Goal: Book appointment/travel/reservation

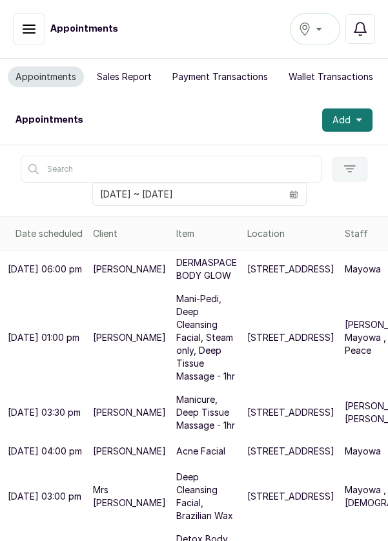
click at [293, 192] on icon "calendar" at bounding box center [293, 194] width 8 height 4
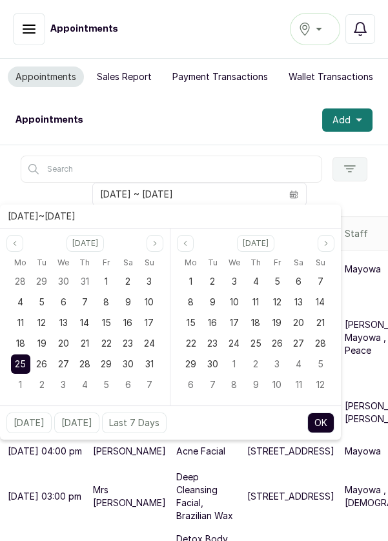
click at [41, 364] on span "26" at bounding box center [41, 363] width 11 height 11
click at [39, 366] on span "26" at bounding box center [41, 363] width 11 height 11
click at [324, 415] on button "OK" at bounding box center [320, 422] width 27 height 21
type input "[DATE] ~ [DATE]"
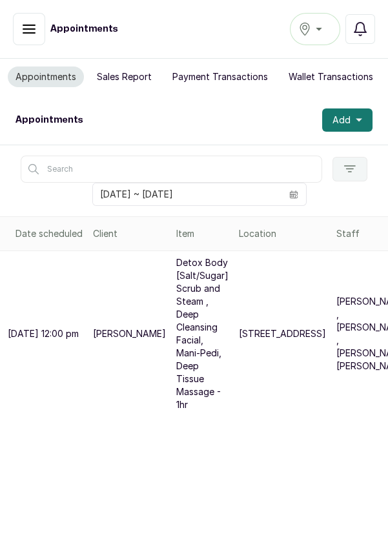
click at [353, 115] on button "Add" at bounding box center [347, 119] width 50 height 23
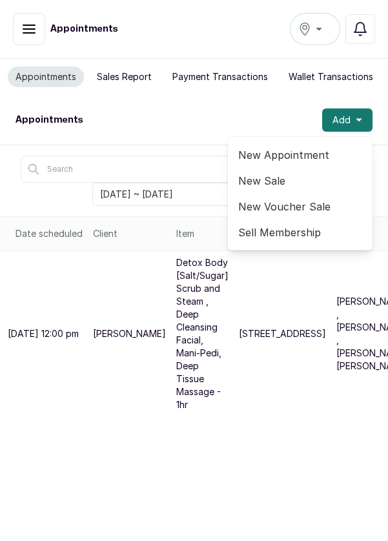
click at [299, 150] on span "New Appointment" at bounding box center [300, 154] width 124 height 15
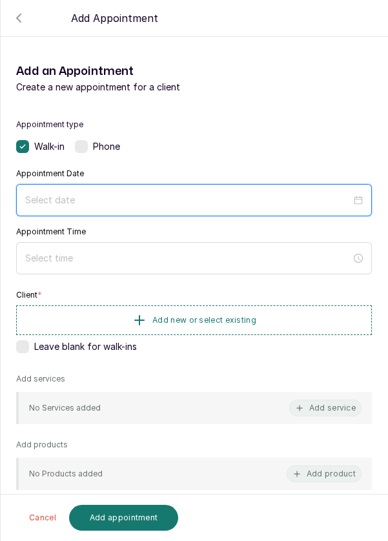
click at [190, 206] on div at bounding box center [193, 200] width 355 height 32
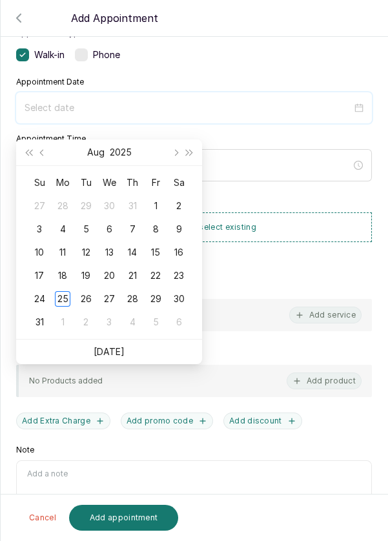
scroll to position [105, 0]
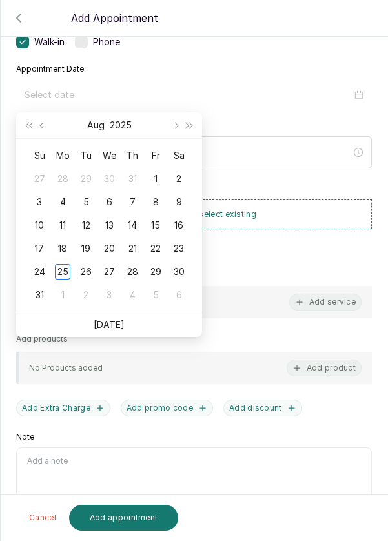
click at [87, 274] on div "26" at bounding box center [85, 271] width 15 height 15
type input "[DATE]"
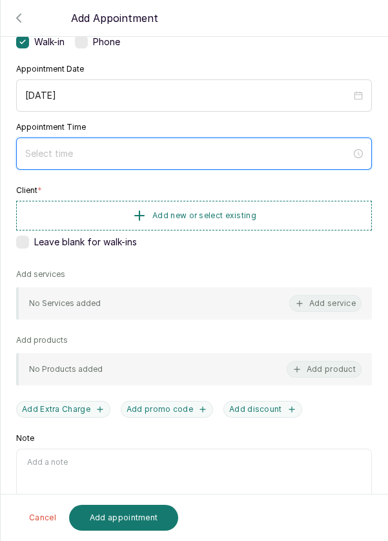
click at [241, 157] on input at bounding box center [188, 153] width 326 height 14
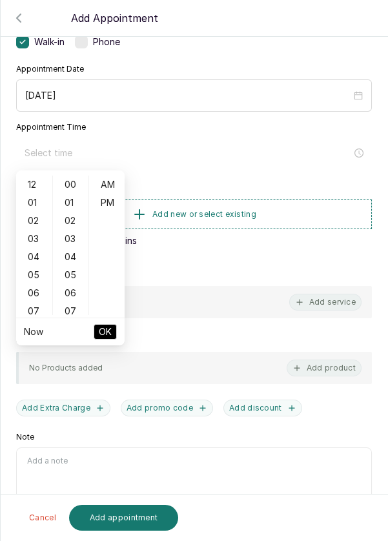
click at [36, 284] on div "06" at bounding box center [34, 293] width 31 height 18
click at [35, 257] on div "10" at bounding box center [34, 257] width 31 height 18
type input "10:00 am"
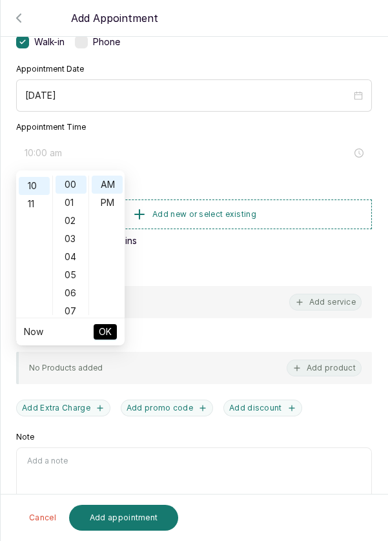
scroll to position [181, 0]
click at [104, 339] on span "OK" at bounding box center [105, 331] width 13 height 25
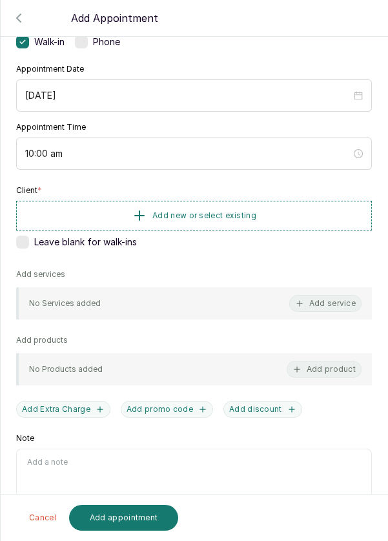
click at [257, 212] on button "Add new or select existing" at bounding box center [193, 216] width 355 height 30
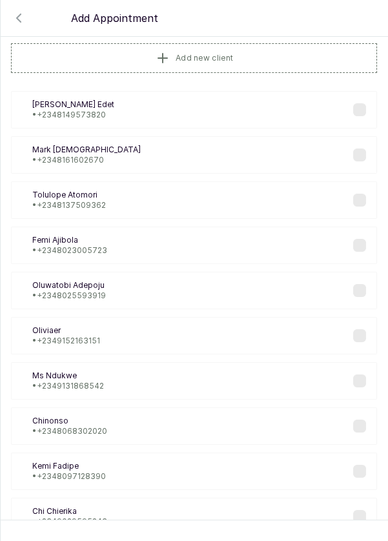
scroll to position [8, 0]
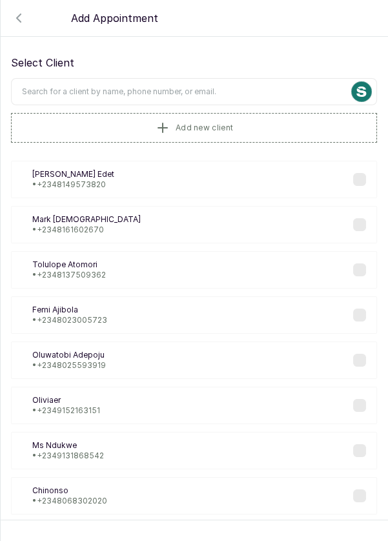
click at [257, 94] on input "text" at bounding box center [194, 91] width 366 height 27
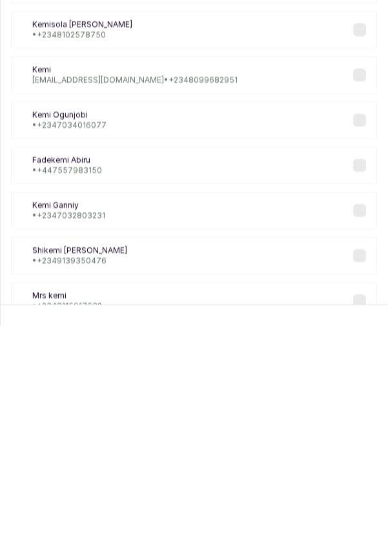
scroll to position [62, 0]
type input "Kemi"
click at [361, 456] on div "KF [PERSON_NAME] • [PHONE_NUMBER] Of [PERSON_NAME] • [PHONE_NUMBER] KO [PERSON_…" at bounding box center [194, 313] width 366 height 464
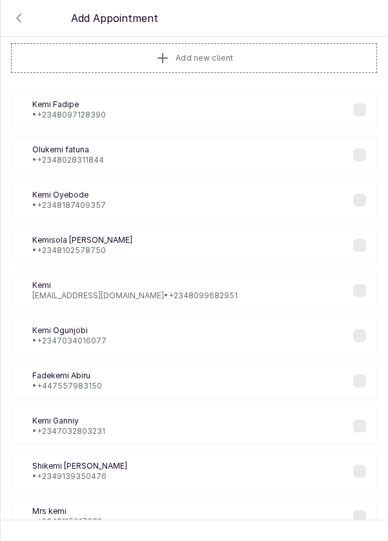
scroll to position [0, 0]
click at [362, 514] on label at bounding box center [359, 516] width 13 height 13
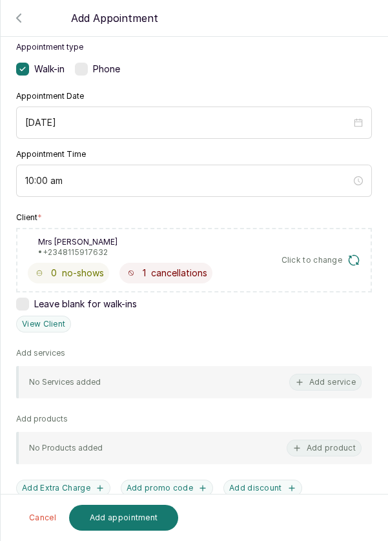
click at [337, 385] on button "Add service" at bounding box center [325, 381] width 72 height 17
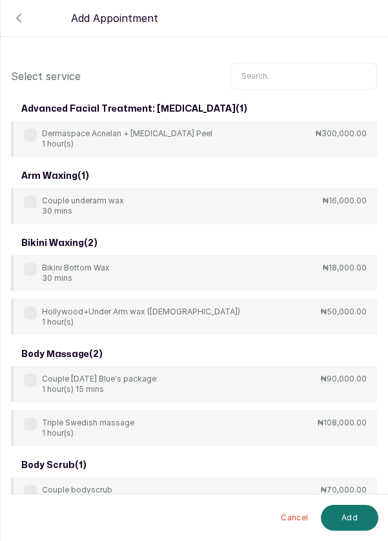
click at [297, 71] on input "text" at bounding box center [303, 76] width 146 height 27
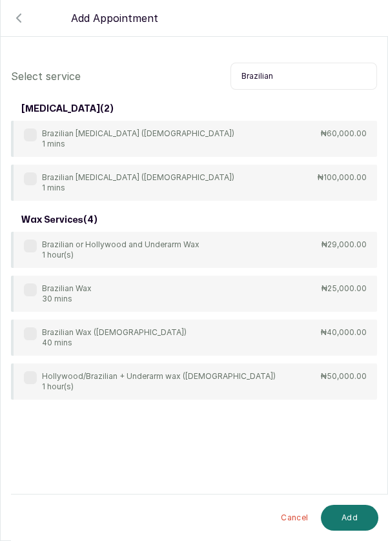
click at [286, 297] on div "Brazilian Wax 30 mins ₦25,000.00" at bounding box center [194, 293] width 366 height 36
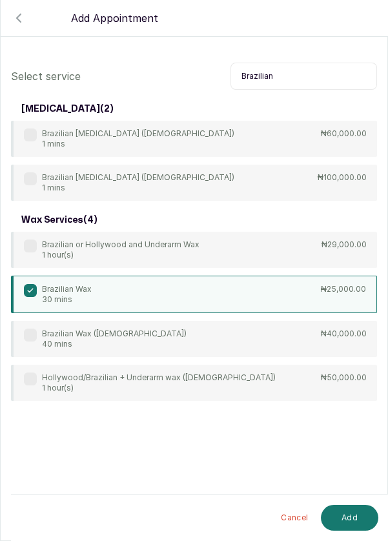
click at [310, 73] on input "Brazilian" at bounding box center [303, 76] width 146 height 27
type input "B"
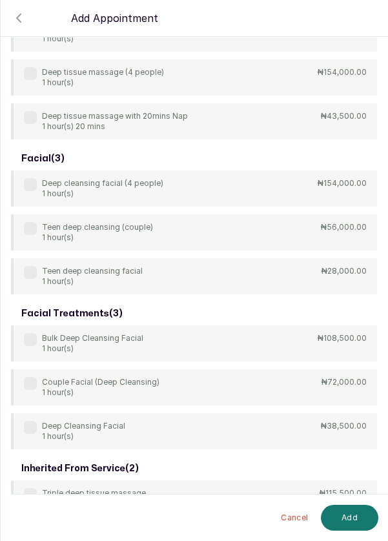
scroll to position [387, 0]
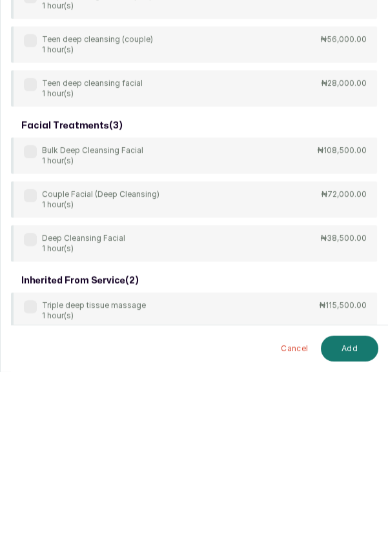
type input "Deep"
click at [311, 415] on div "Deep Cleansing Facial 1 hour(s) ₦38,500.00" at bounding box center [194, 412] width 366 height 36
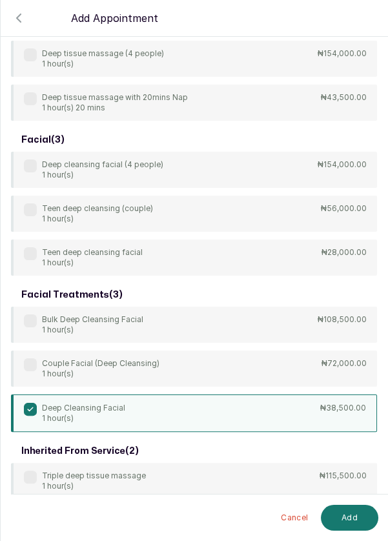
click at [359, 519] on button "Add" at bounding box center [349, 517] width 57 height 26
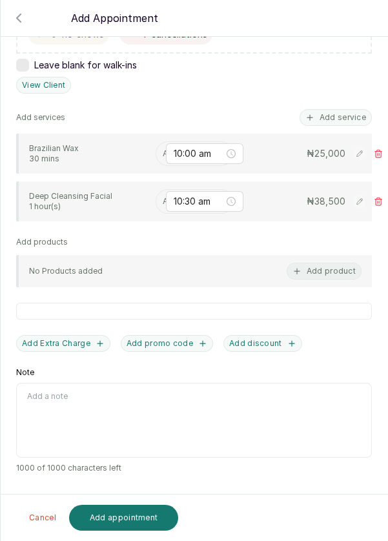
scroll to position [250, 0]
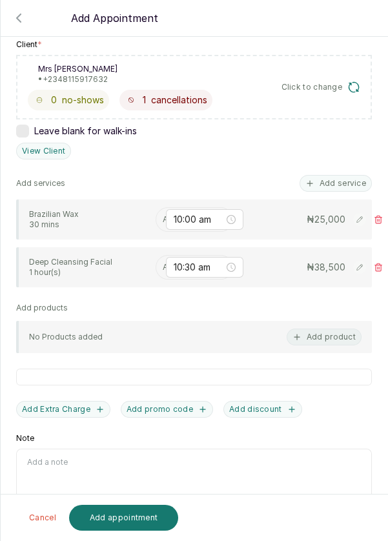
click at [163, 216] on input "text" at bounding box center [164, 219] width 2 height 9
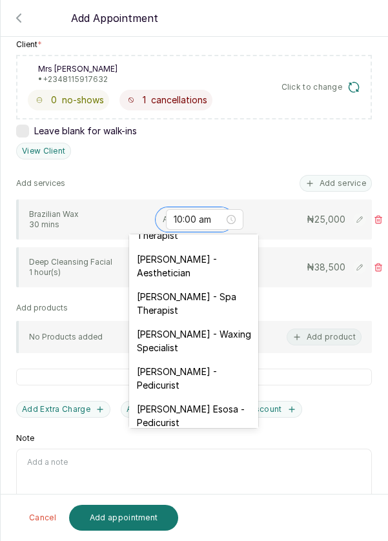
scroll to position [29, 0]
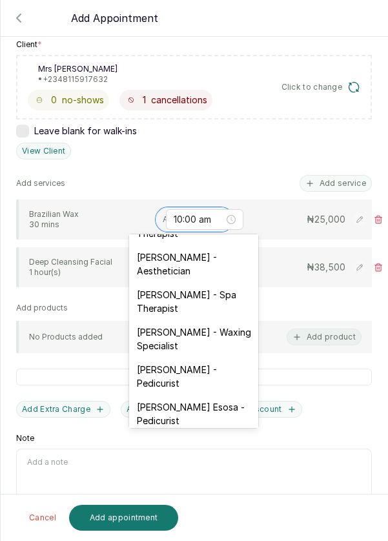
click at [211, 264] on div "[PERSON_NAME] - Aesthetician" at bounding box center [193, 263] width 129 height 37
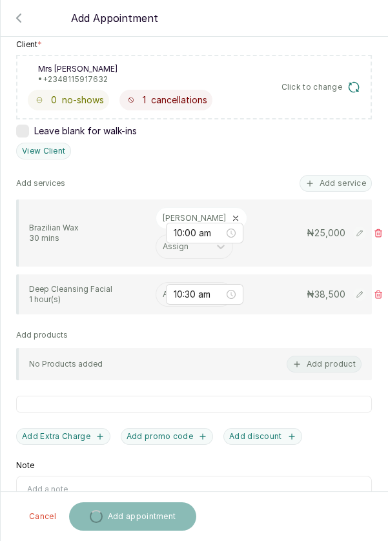
click at [163, 291] on input "text" at bounding box center [164, 294] width 2 height 9
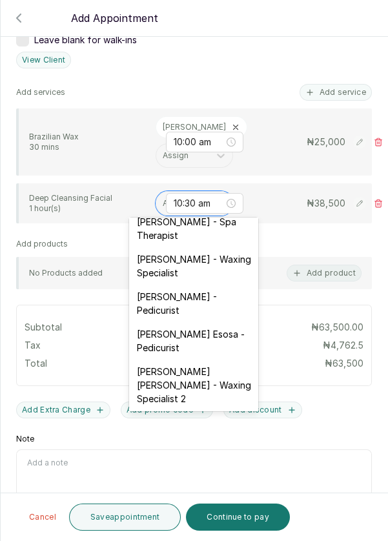
scroll to position [85, 0]
click at [214, 264] on div "[PERSON_NAME] - Waxing Specialist" at bounding box center [193, 265] width 129 height 37
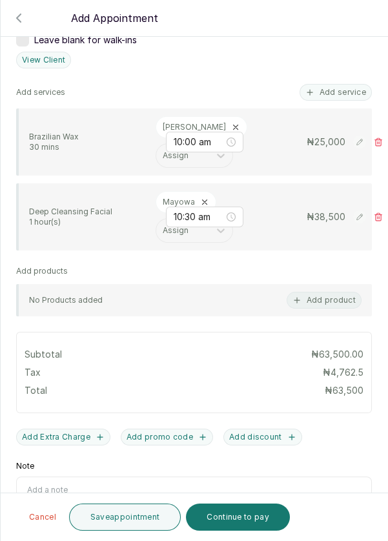
click at [190, 197] on p "Mayowa" at bounding box center [179, 202] width 32 height 10
click at [203, 200] on icon at bounding box center [205, 202] width 5 height 5
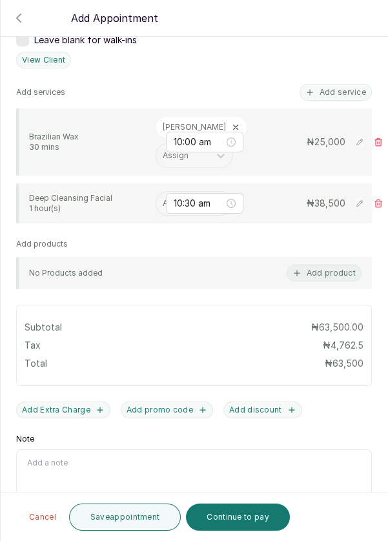
click at [163, 202] on input "text" at bounding box center [164, 203] width 2 height 9
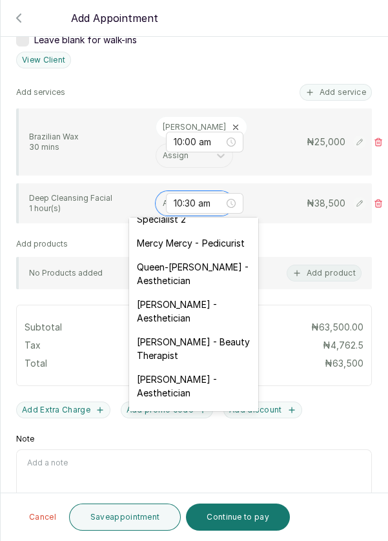
scroll to position [265, 0]
click at [210, 237] on div "Mercy Mercy - Pedicurist" at bounding box center [193, 242] width 129 height 24
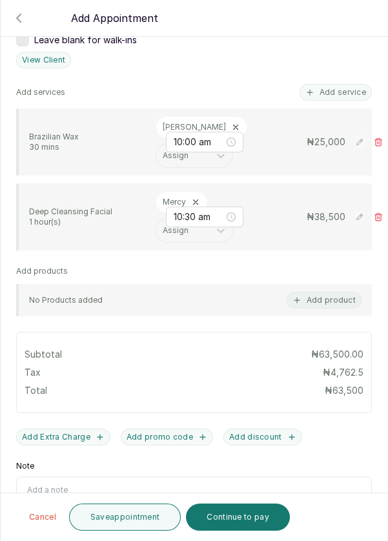
click at [138, 527] on button "Save appointment" at bounding box center [125, 516] width 112 height 27
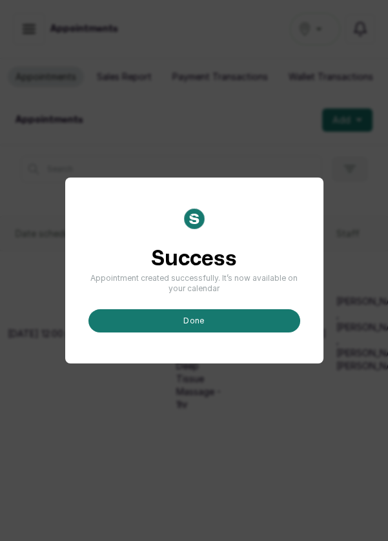
click at [243, 332] on button "done" at bounding box center [194, 320] width 212 height 23
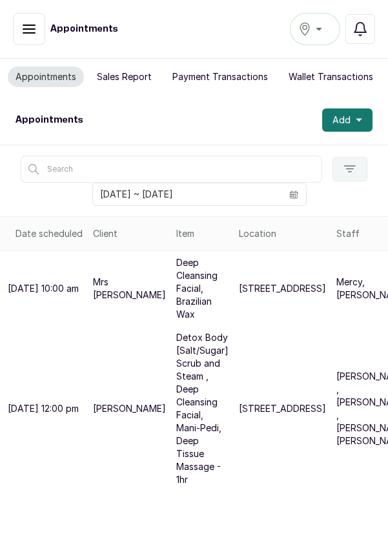
click at [357, 123] on button "Add" at bounding box center [347, 119] width 50 height 23
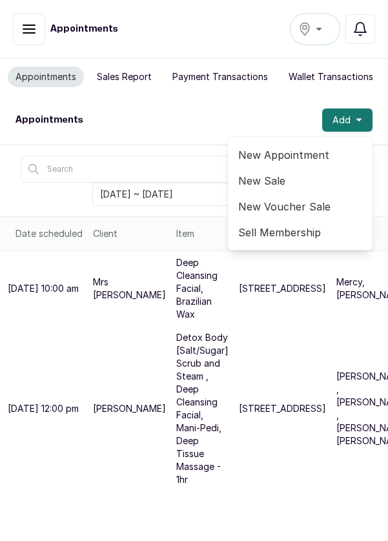
click at [297, 159] on span "New Appointment" at bounding box center [300, 154] width 124 height 15
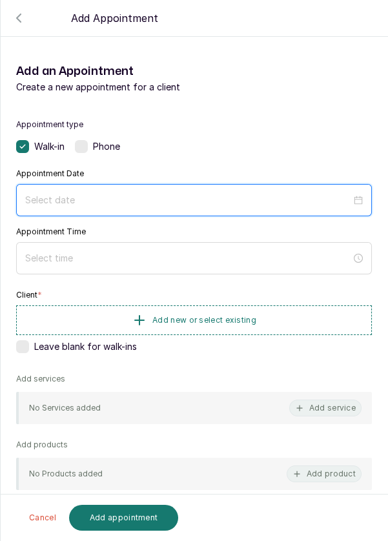
click at [252, 201] on input at bounding box center [188, 200] width 326 height 14
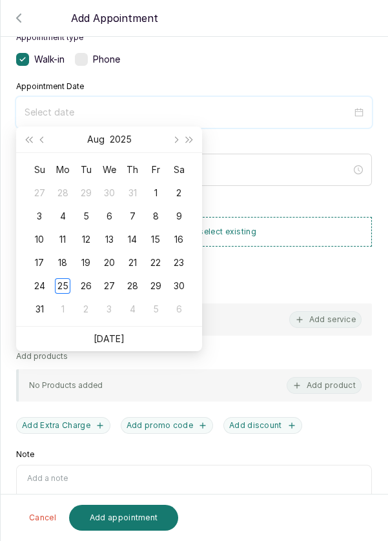
scroll to position [90, 0]
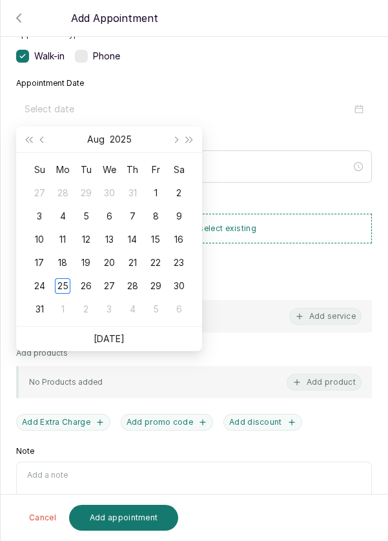
click at [90, 286] on div "26" at bounding box center [85, 285] width 15 height 15
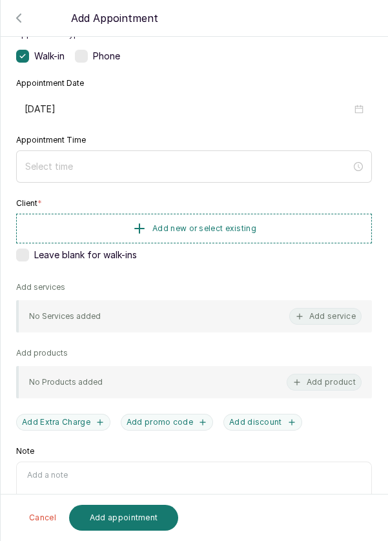
type input "[DATE]"
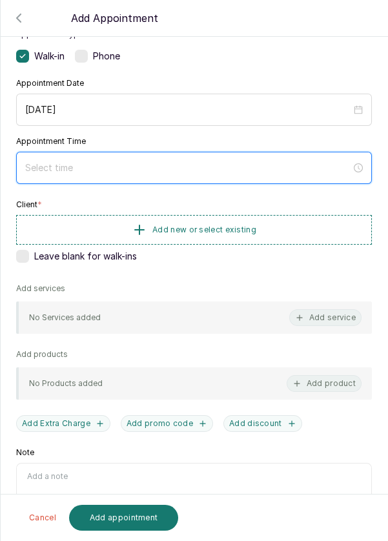
click at [297, 173] on div at bounding box center [193, 168] width 355 height 32
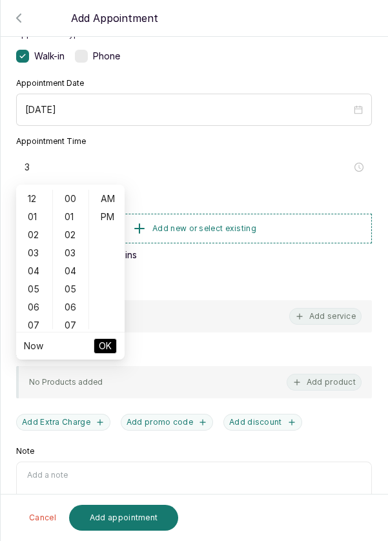
click at [36, 257] on div "03" at bounding box center [34, 253] width 31 height 18
click at [121, 217] on div "PM" at bounding box center [107, 217] width 31 height 18
type input "3:00 pm"
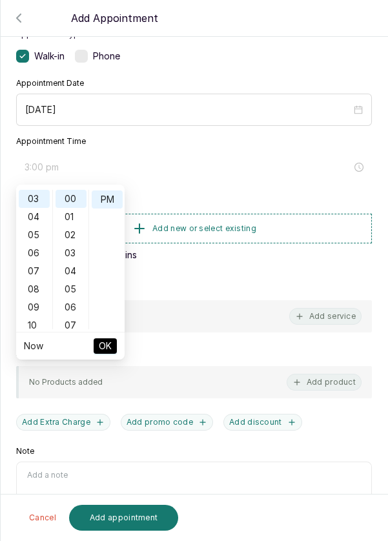
click at [119, 347] on ul "Now OK" at bounding box center [70, 345] width 108 height 27
click at [112, 350] on button "OK" at bounding box center [105, 345] width 23 height 15
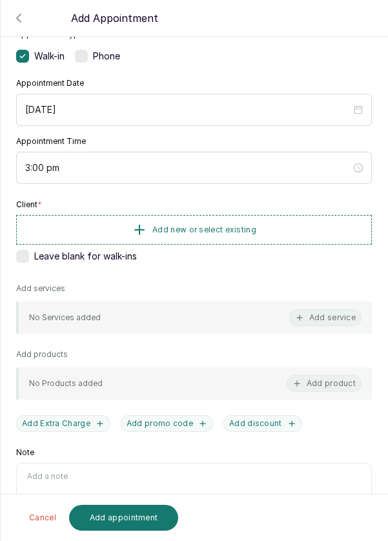
click at [241, 232] on span "Add new or select existing" at bounding box center [204, 229] width 104 height 10
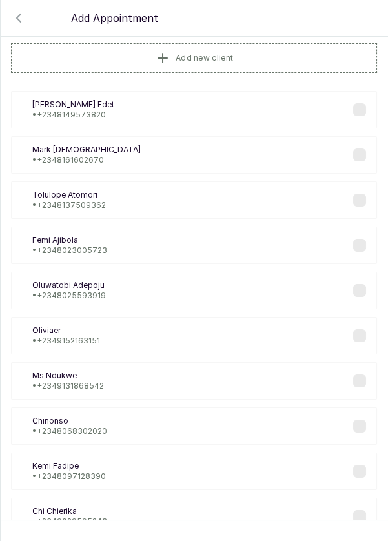
scroll to position [0, 0]
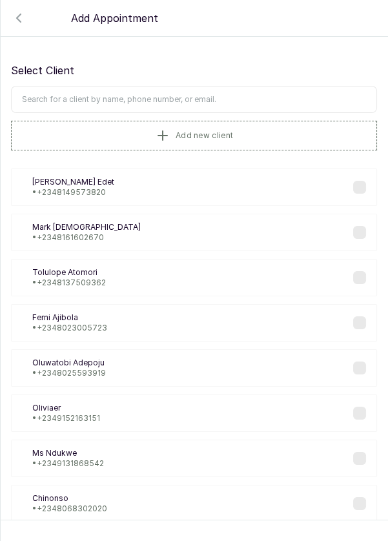
click at [228, 121] on button "Add new client" at bounding box center [194, 136] width 366 height 30
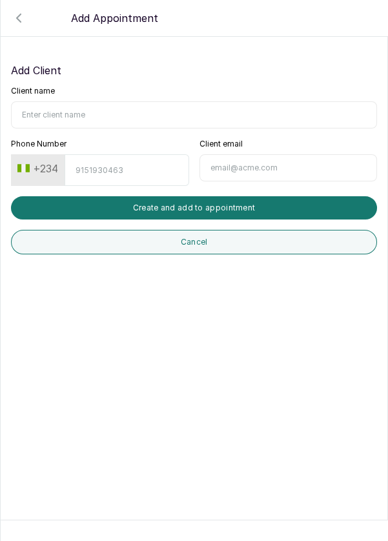
click at [204, 241] on button "Cancel" at bounding box center [194, 242] width 366 height 25
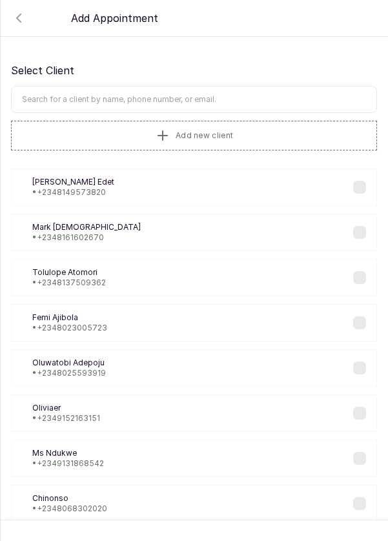
click at [195, 99] on input "text" at bounding box center [194, 99] width 366 height 27
type input "C"
type input "Karo"
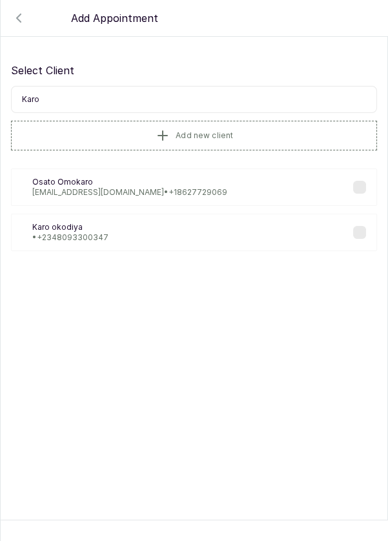
click at [366, 231] on div "Ko Karo okodiya • [PHONE_NUMBER]" at bounding box center [194, 232] width 366 height 37
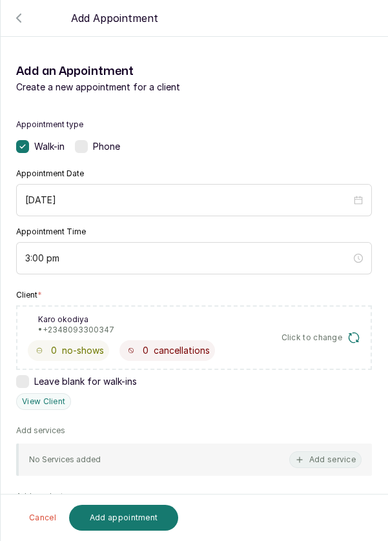
click at [335, 459] on button "Add service" at bounding box center [325, 459] width 72 height 17
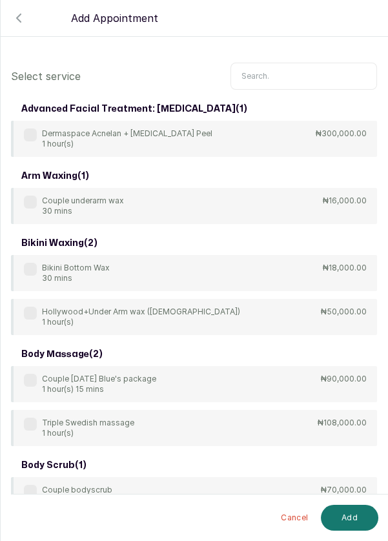
click at [299, 79] on input "text" at bounding box center [303, 76] width 146 height 27
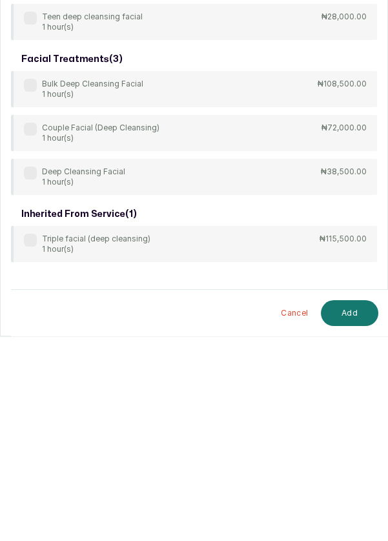
type input "Deep clea"
click at [288, 395] on div "Deep Cleansing Facial 1 hour(s) ₦38,500.00" at bounding box center [194, 381] width 366 height 36
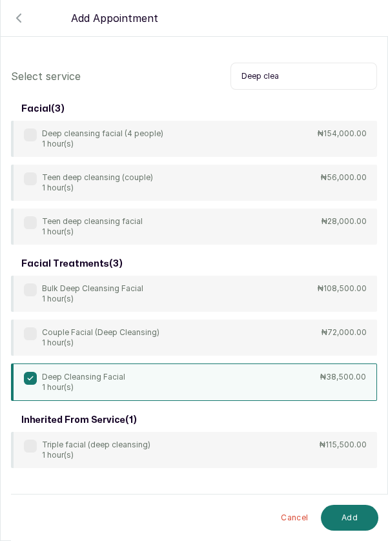
click at [350, 518] on button "Add" at bounding box center [349, 517] width 57 height 26
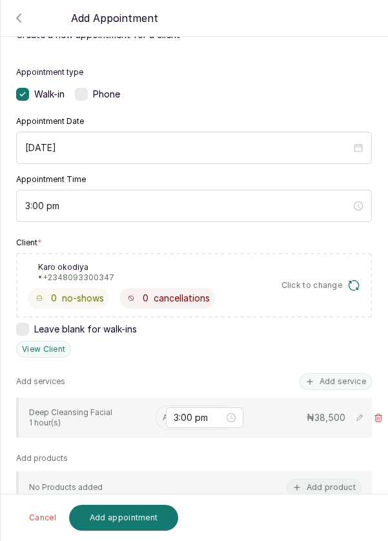
scroll to position [70, 0]
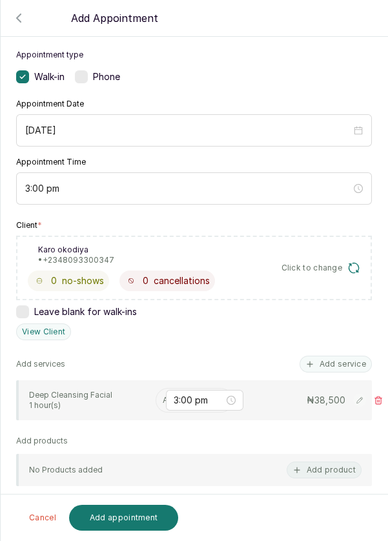
click at [163, 399] on input "text" at bounding box center [164, 399] width 2 height 9
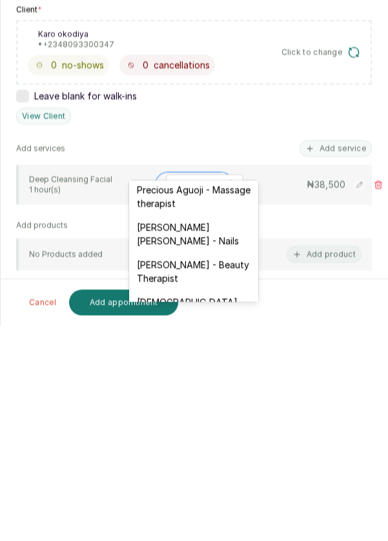
scroll to position [605, 0]
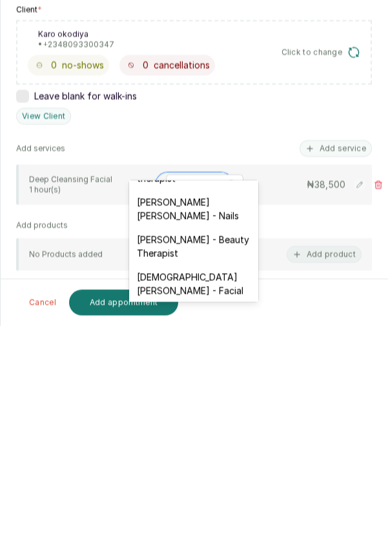
click at [227, 480] on div "[DEMOGRAPHIC_DATA][PERSON_NAME] - Facial" at bounding box center [193, 498] width 129 height 37
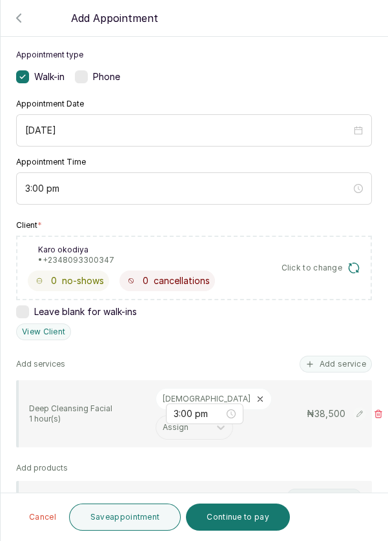
click at [142, 520] on button "Save appointment" at bounding box center [125, 516] width 112 height 27
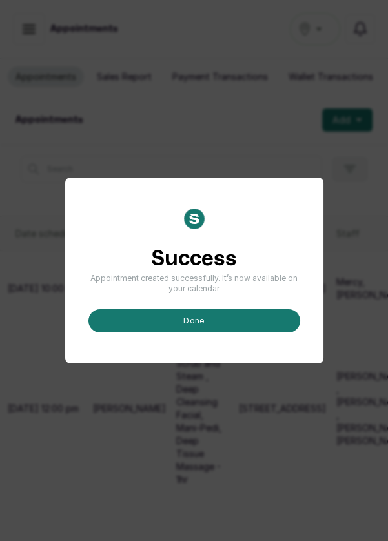
click at [204, 332] on button "done" at bounding box center [194, 320] width 212 height 23
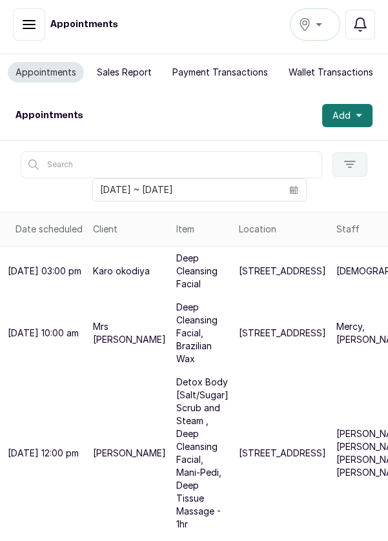
scroll to position [6, 0]
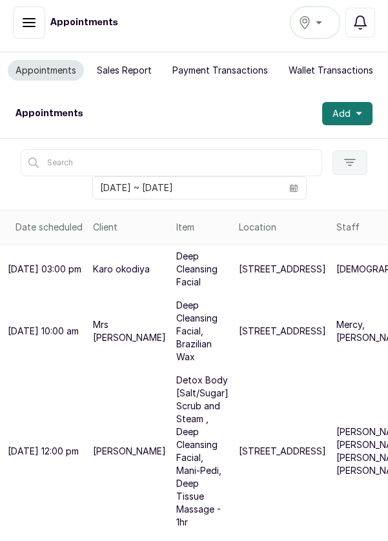
click at [368, 114] on button "Add" at bounding box center [347, 113] width 50 height 23
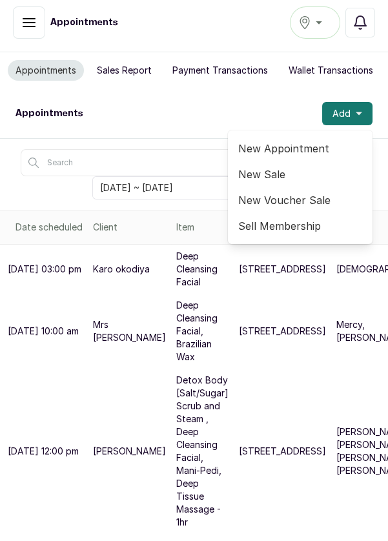
click at [307, 147] on span "New Appointment" at bounding box center [300, 148] width 124 height 15
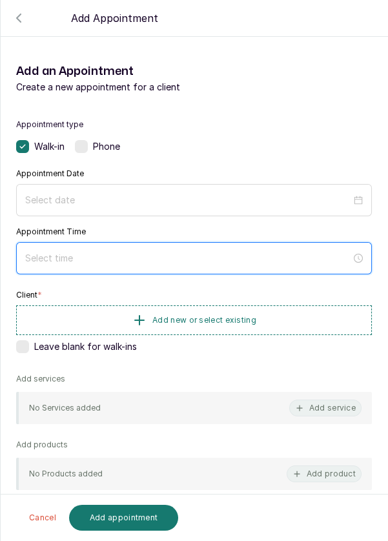
click at [211, 257] on input at bounding box center [188, 258] width 326 height 14
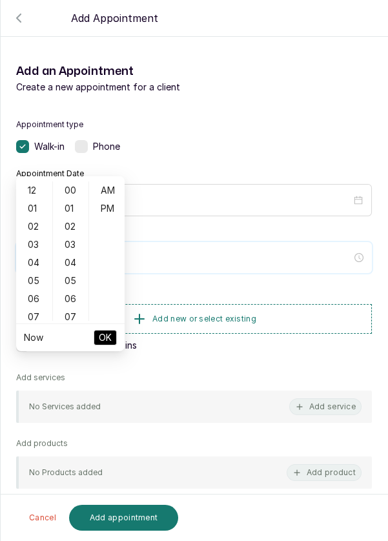
scroll to position [105, 0]
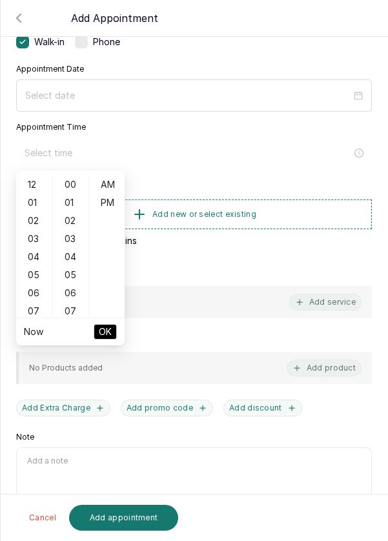
click at [40, 255] on div "04" at bounding box center [34, 257] width 31 height 18
click at [77, 289] on div "06" at bounding box center [70, 293] width 31 height 18
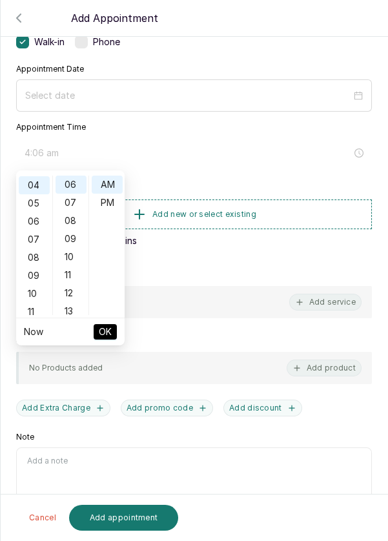
click at [81, 290] on div "12" at bounding box center [70, 293] width 31 height 18
click at [81, 282] on div "17" at bounding box center [70, 275] width 31 height 18
click at [78, 292] on div "23" at bounding box center [70, 293] width 31 height 18
click at [68, 292] on div "29" at bounding box center [70, 293] width 31 height 18
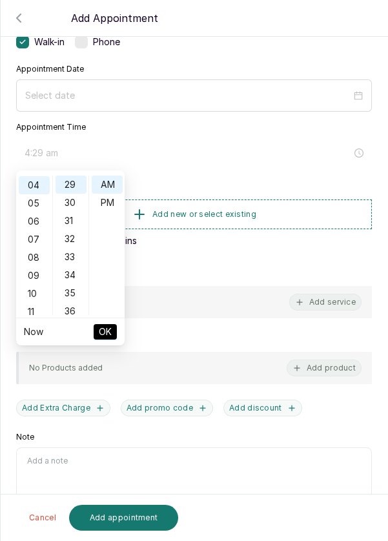
click at [77, 208] on div "30" at bounding box center [70, 203] width 31 height 18
click at [114, 208] on div "PM" at bounding box center [107, 203] width 31 height 18
type input "4:30 pm"
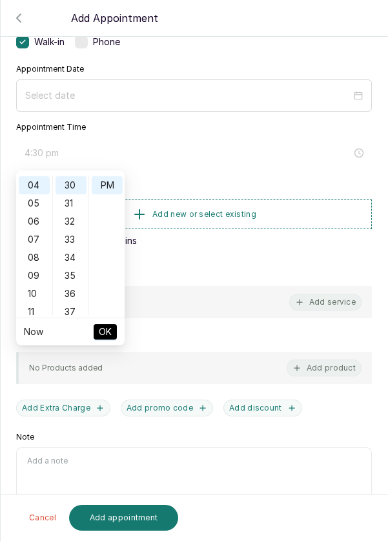
click at [101, 335] on span "OK" at bounding box center [105, 331] width 13 height 25
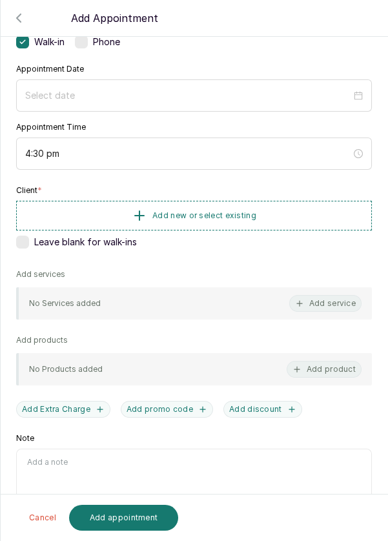
click at [211, 220] on button "Add new or select existing" at bounding box center [193, 216] width 355 height 30
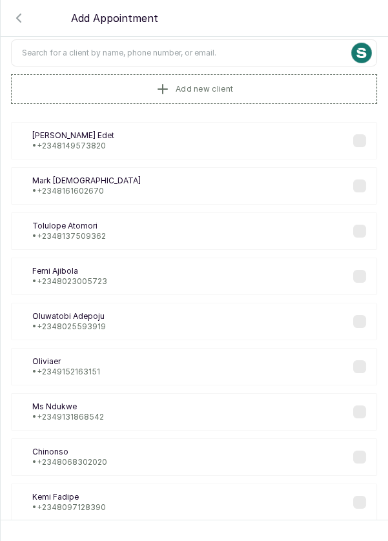
scroll to position [0, 0]
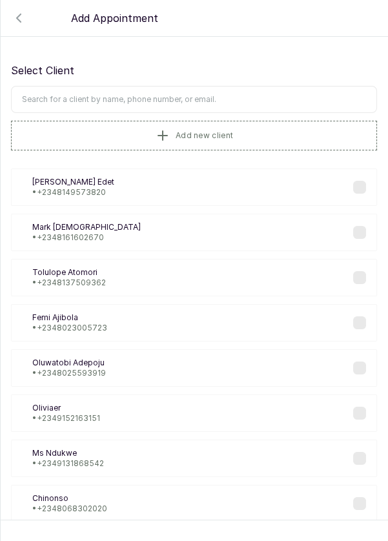
click at [226, 99] on input "text" at bounding box center [194, 99] width 366 height 27
type input "[PERSON_NAME]"
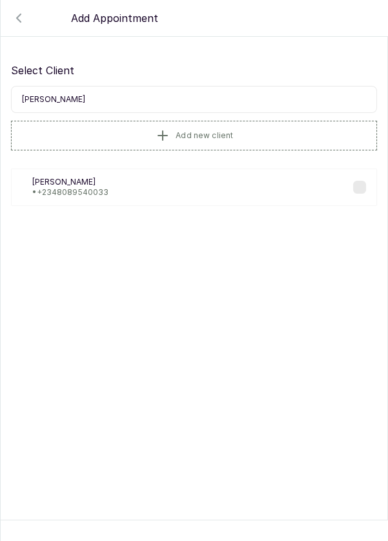
click at [194, 201] on div "[PERSON_NAME] • [PHONE_NUMBER]" at bounding box center [194, 186] width 366 height 37
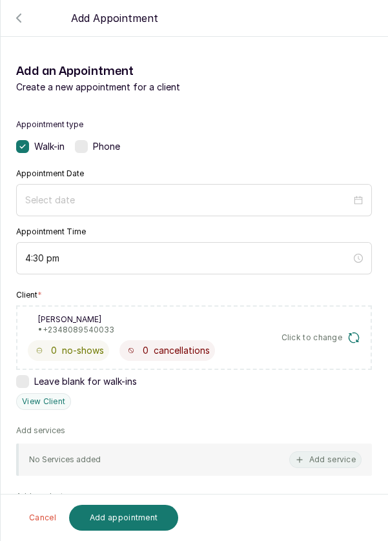
click at [330, 461] on button "Add service" at bounding box center [325, 459] width 72 height 17
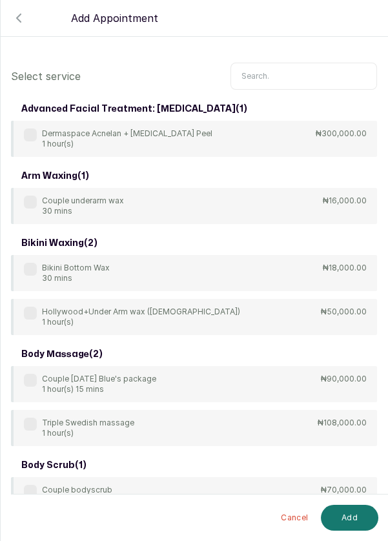
click at [303, 75] on input "text" at bounding box center [303, 76] width 146 height 27
click at [296, 77] on input "text" at bounding box center [303, 76] width 146 height 27
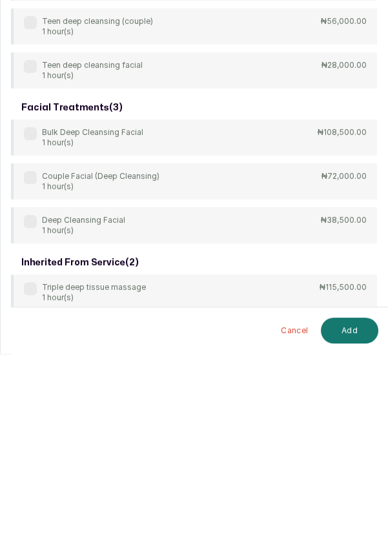
scroll to position [6, 0]
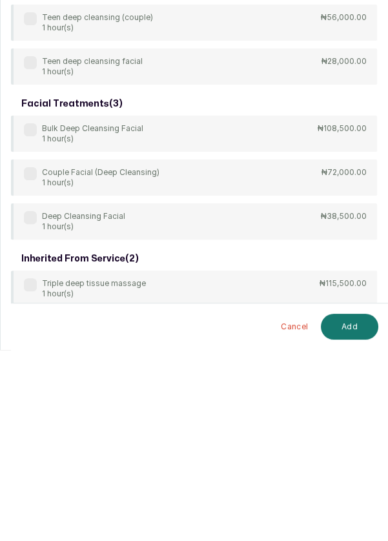
type input "Deep"
click at [284, 413] on div "Deep Cleansing Facial 1 hour(s) ₦38,500.00" at bounding box center [194, 412] width 366 height 36
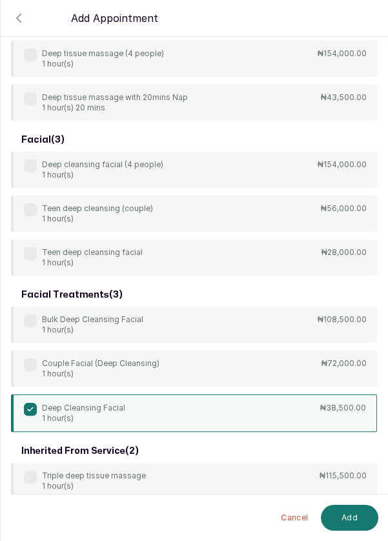
click at [356, 516] on button "Add" at bounding box center [349, 517] width 57 height 26
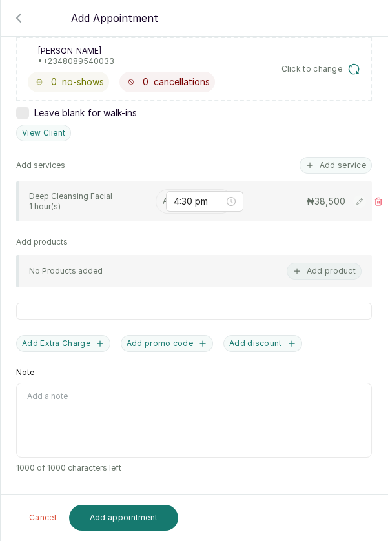
scroll to position [202, 0]
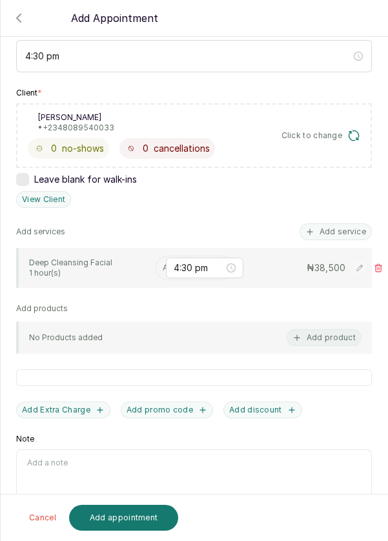
click at [163, 264] on input "text" at bounding box center [164, 267] width 2 height 9
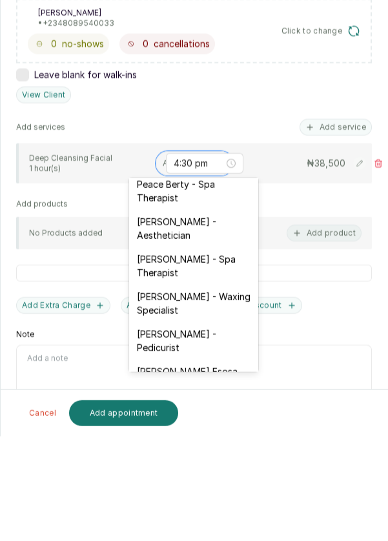
scroll to position [10, 0]
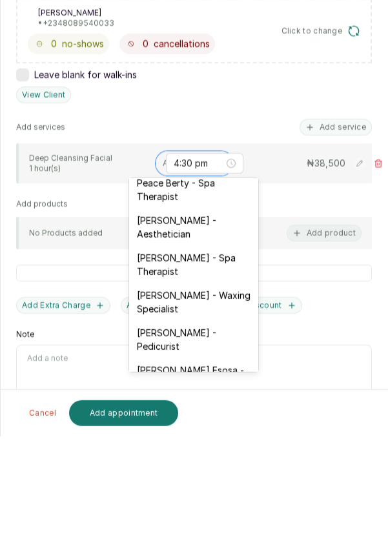
click at [222, 329] on div "[PERSON_NAME] - Aesthetician" at bounding box center [193, 331] width 129 height 37
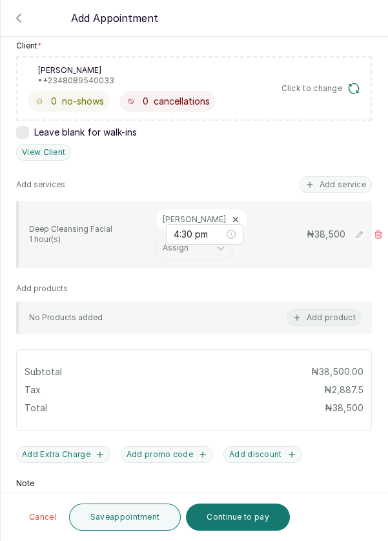
scroll to position [294, 0]
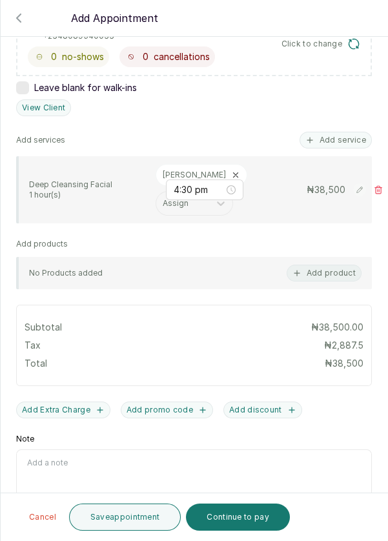
click at [139, 526] on button "Save appointment" at bounding box center [125, 516] width 112 height 27
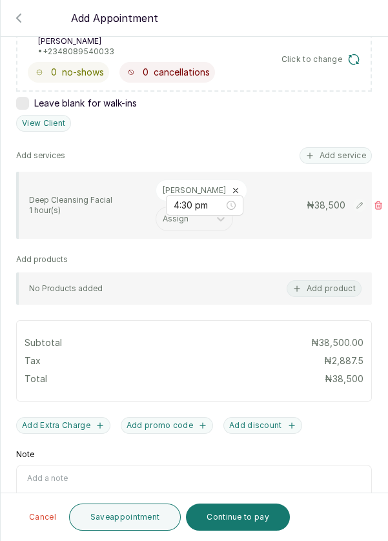
scroll to position [309, 0]
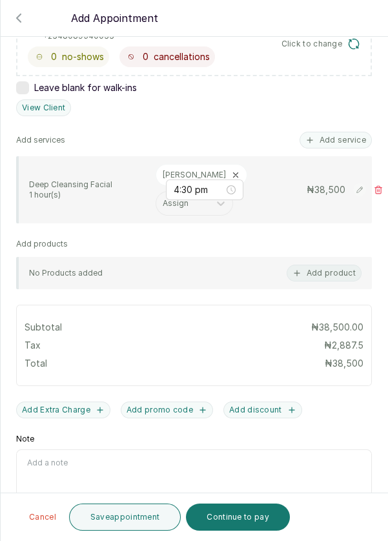
click at [145, 515] on button "Save appointment" at bounding box center [125, 516] width 112 height 27
click at [132, 522] on button "Save appointment" at bounding box center [125, 516] width 112 height 27
click at [136, 522] on button "Save appointment" at bounding box center [125, 516] width 112 height 27
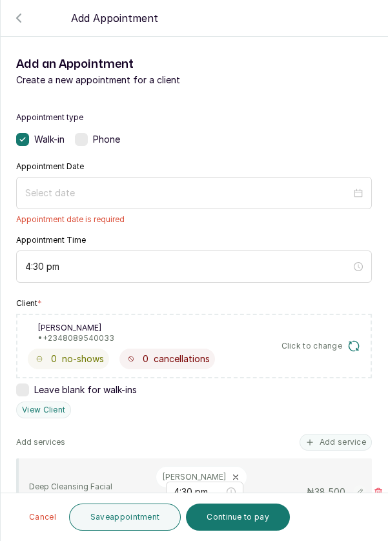
scroll to position [6, 0]
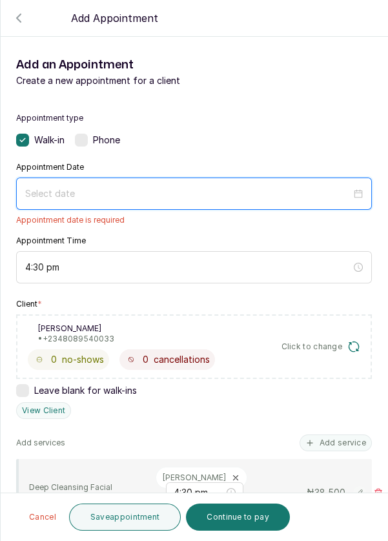
click at [148, 192] on input at bounding box center [188, 193] width 326 height 14
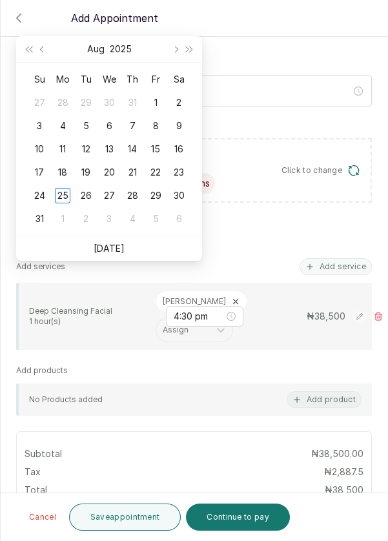
scroll to position [185, 0]
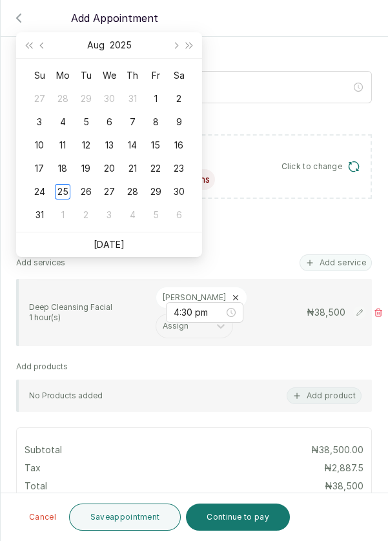
click at [88, 193] on div "26" at bounding box center [85, 191] width 15 height 15
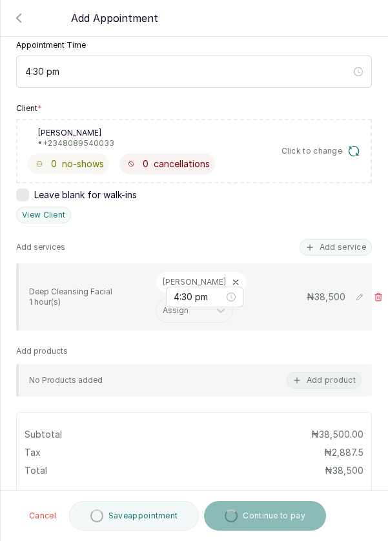
type input "[DATE]"
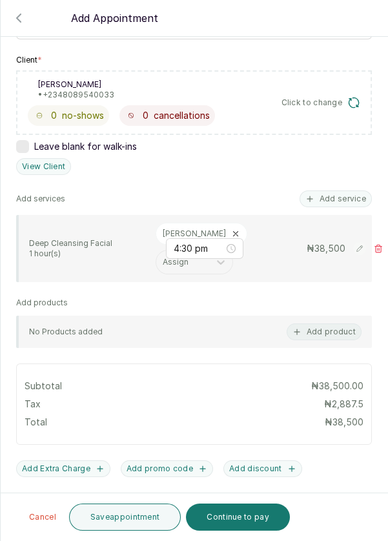
scroll to position [294, 0]
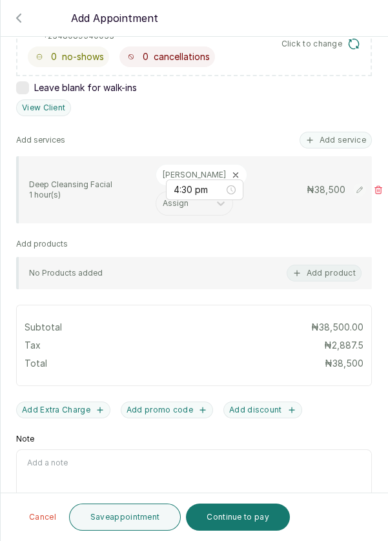
click at [130, 515] on button "Save appointment" at bounding box center [125, 516] width 112 height 27
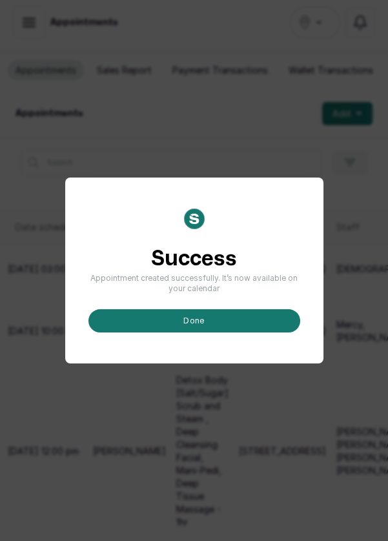
click at [239, 332] on button "done" at bounding box center [194, 320] width 212 height 23
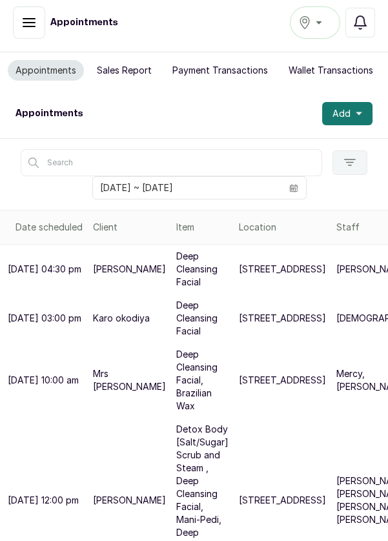
click at [103, 324] on p "Karo okodiya" at bounding box center [121, 318] width 57 height 13
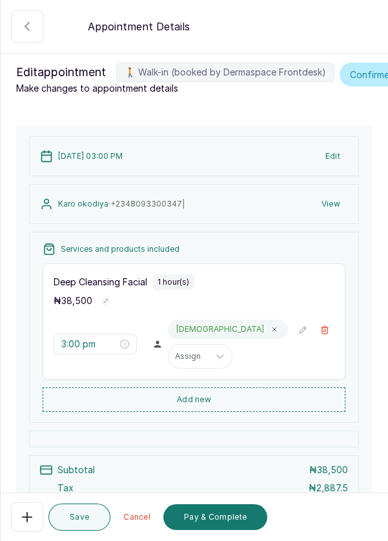
click at [22, 23] on icon "button" at bounding box center [26, 26] width 15 height 15
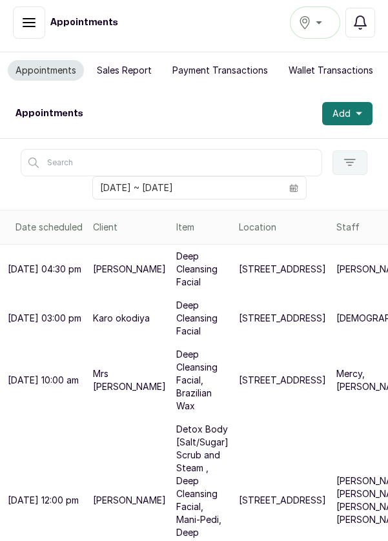
click at [292, 188] on icon "calendar" at bounding box center [293, 187] width 9 height 9
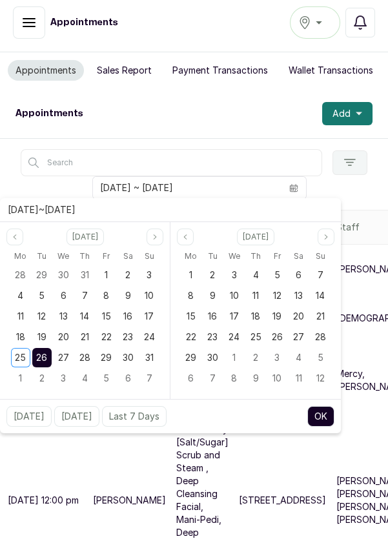
click at [21, 352] on span "25" at bounding box center [20, 357] width 11 height 11
click at [15, 359] on span "25" at bounding box center [20, 357] width 11 height 11
click at [310, 419] on button "OK" at bounding box center [320, 416] width 27 height 21
type input "[DATE] ~ [DATE]"
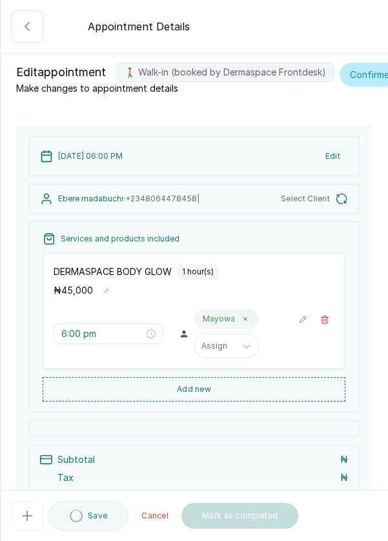
type input "6:00 pm"
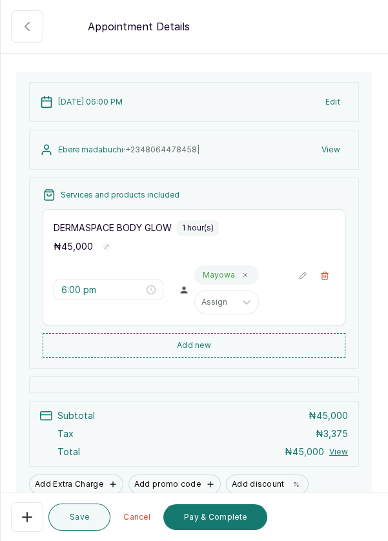
scroll to position [132, 0]
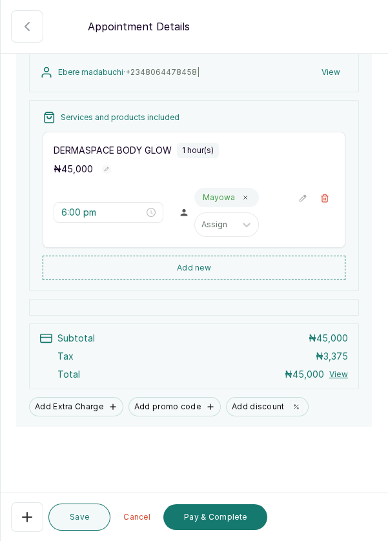
click at [212, 520] on button "Pay & Complete" at bounding box center [215, 517] width 104 height 26
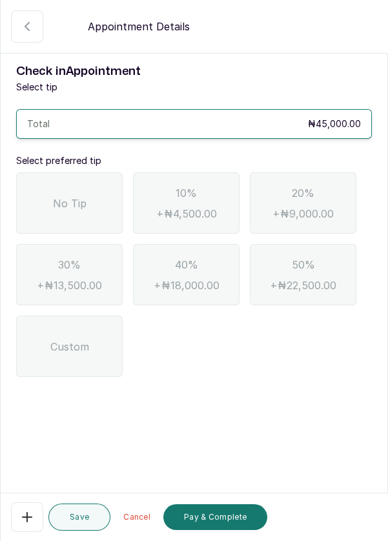
scroll to position [0, 0]
click at [92, 203] on div "No Tip" at bounding box center [69, 202] width 106 height 61
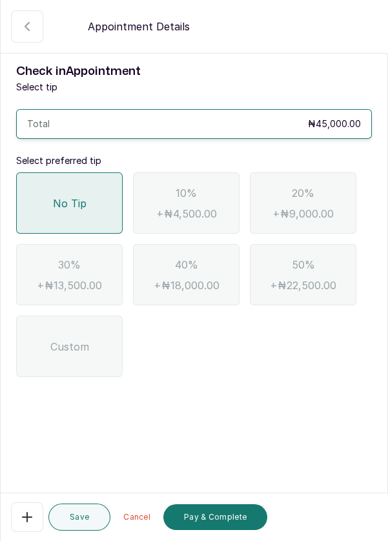
click at [223, 523] on button "Pay & Complete" at bounding box center [215, 517] width 104 height 26
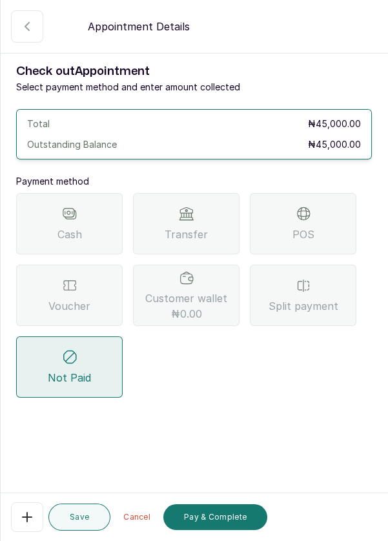
click at [302, 230] on span "POS" at bounding box center [303, 233] width 22 height 15
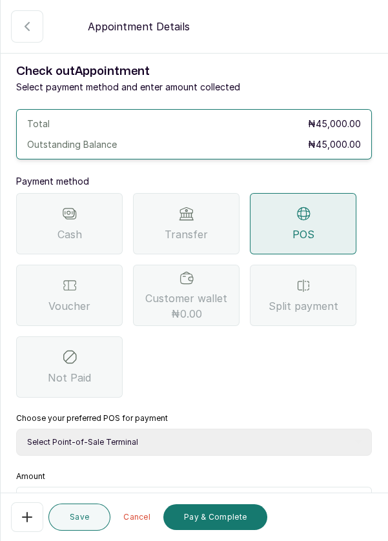
click at [203, 222] on div "Transfer" at bounding box center [186, 223] width 106 height 61
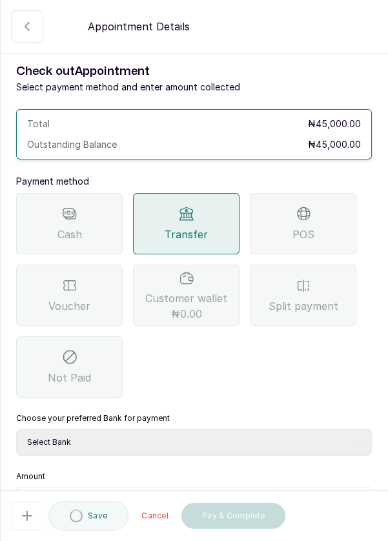
click at [222, 448] on select "Select Bank DERMASPACE ESTHETIC & WELLNESS CENT Sterling Bank DERMASPACEEST/DER…" at bounding box center [193, 441] width 355 height 27
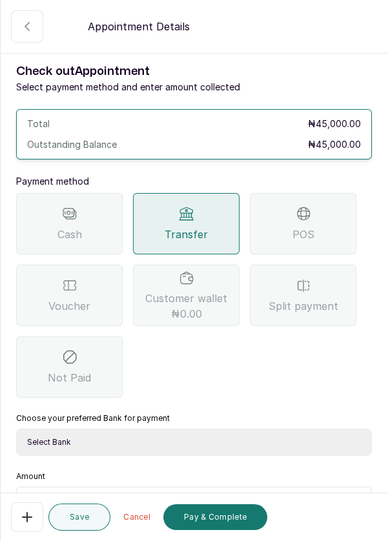
select select "818ea5c0-5b47-4751-8f35-6fc14409c533"
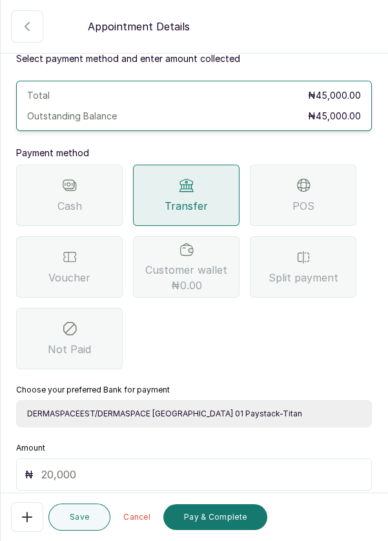
scroll to position [85, 0]
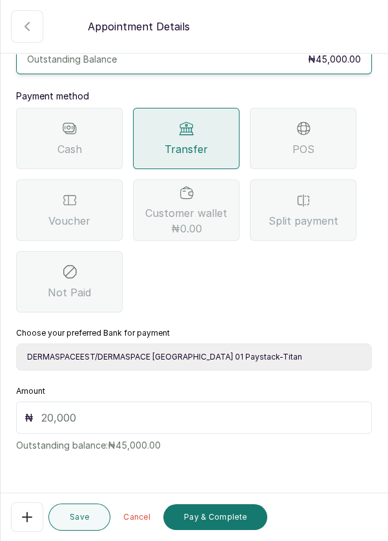
click at [269, 421] on input "text" at bounding box center [202, 417] width 322 height 15
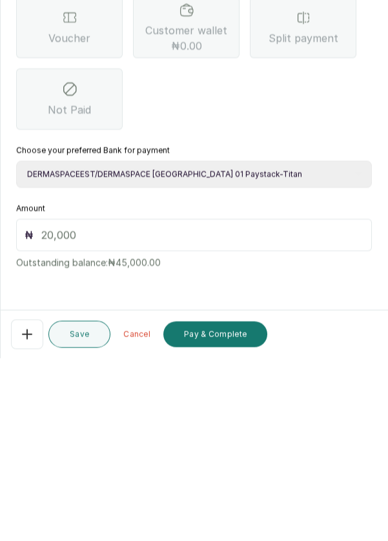
scroll to position [53, 0]
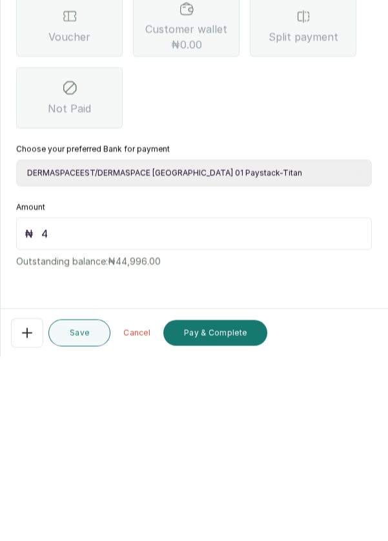
type input "45"
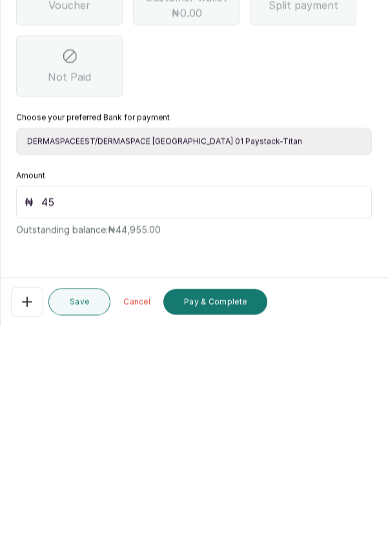
scroll to position [62, 0]
type input "45,000"
click at [213, 511] on button "Pay & Complete" at bounding box center [215, 517] width 104 height 26
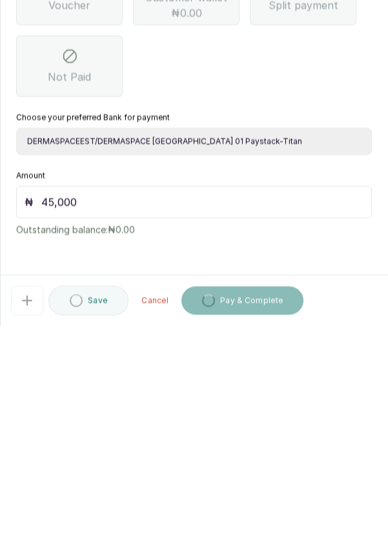
scroll to position [6, 0]
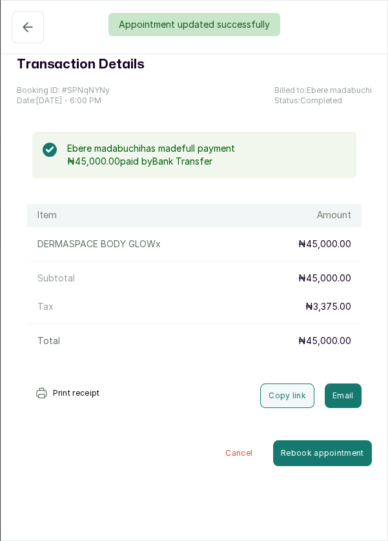
click at [34, 34] on div "Appointment updated successfully" at bounding box center [194, 24] width 388 height 23
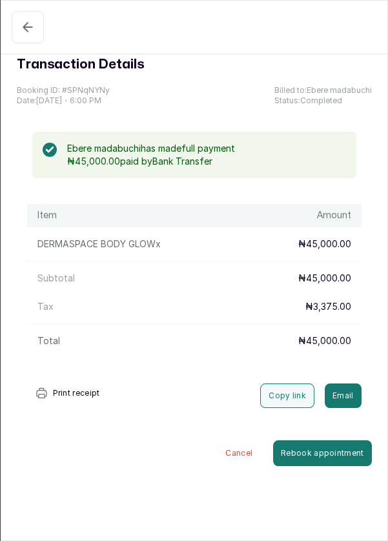
click at [23, 29] on icon "button" at bounding box center [27, 26] width 15 height 15
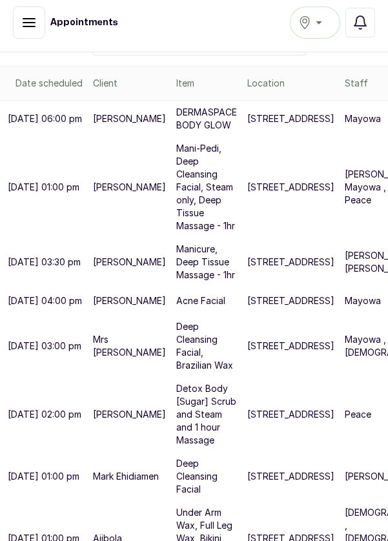
scroll to position [0, 0]
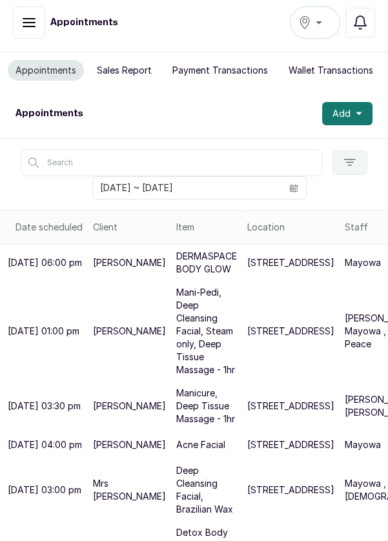
click at [128, 66] on button "Sales Report" at bounding box center [124, 70] width 70 height 21
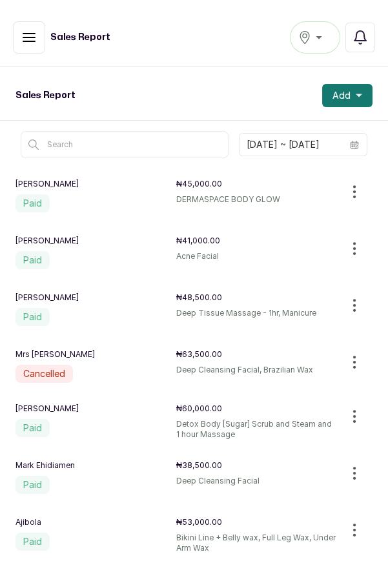
scroll to position [5, 0]
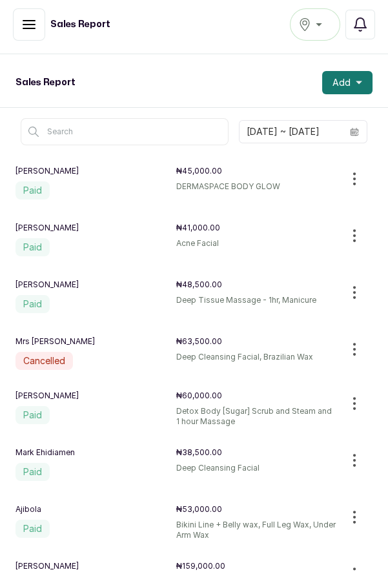
scroll to position [2, 0]
